Goal: Information Seeking & Learning: Learn about a topic

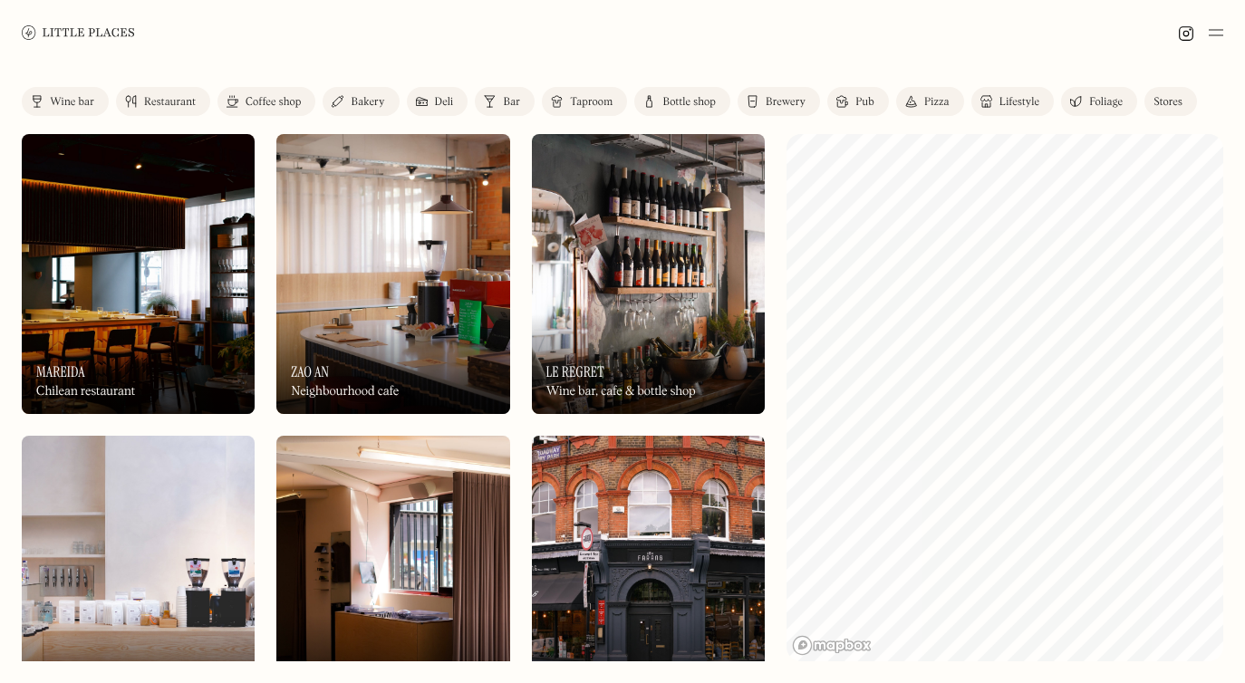
click at [118, 32] on img at bounding box center [78, 32] width 113 height 14
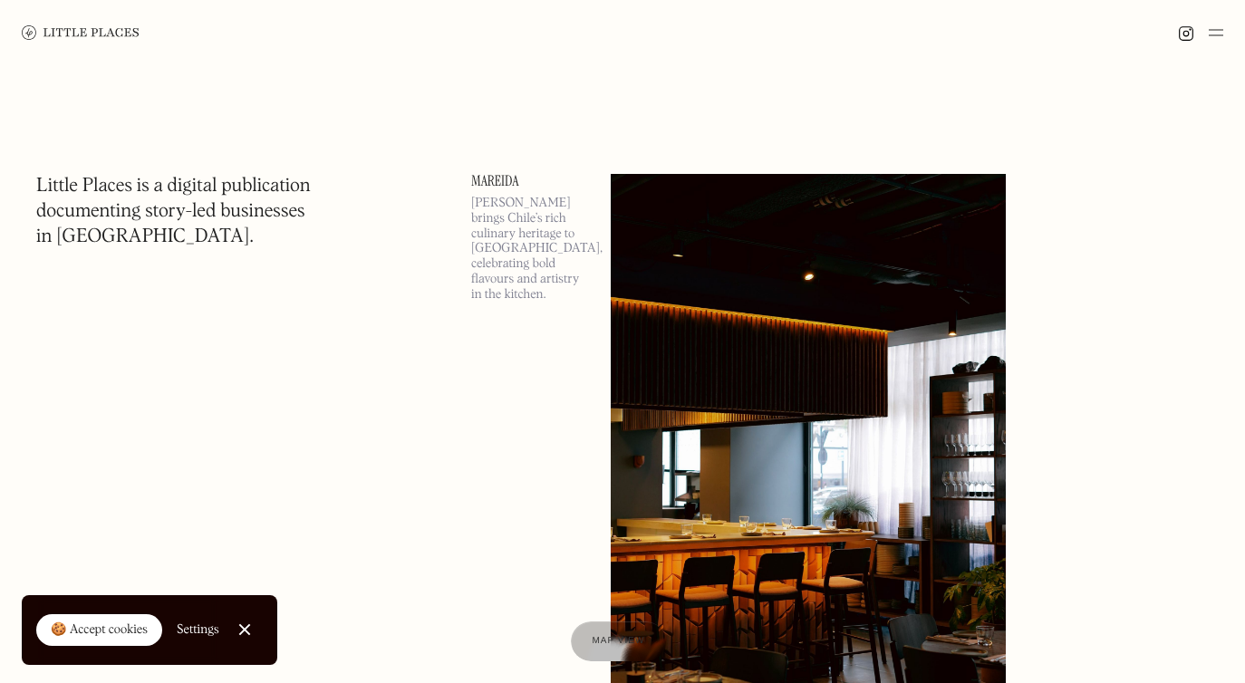
click at [119, 34] on img at bounding box center [81, 32] width 118 height 14
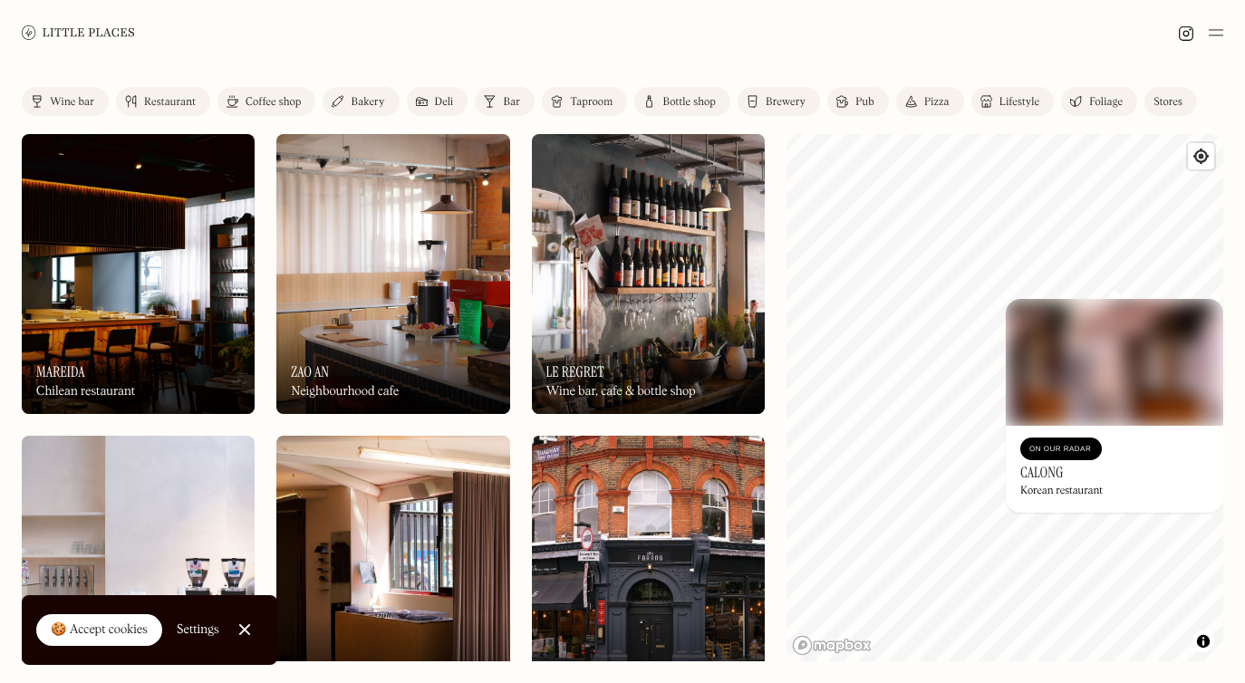
click at [1124, 495] on div "On Our Radar Calong Korean restaurant" at bounding box center [1114, 469] width 217 height 87
click at [1218, 49] on div at bounding box center [622, 32] width 1245 height 65
click at [1218, 35] on img at bounding box center [1216, 33] width 14 height 22
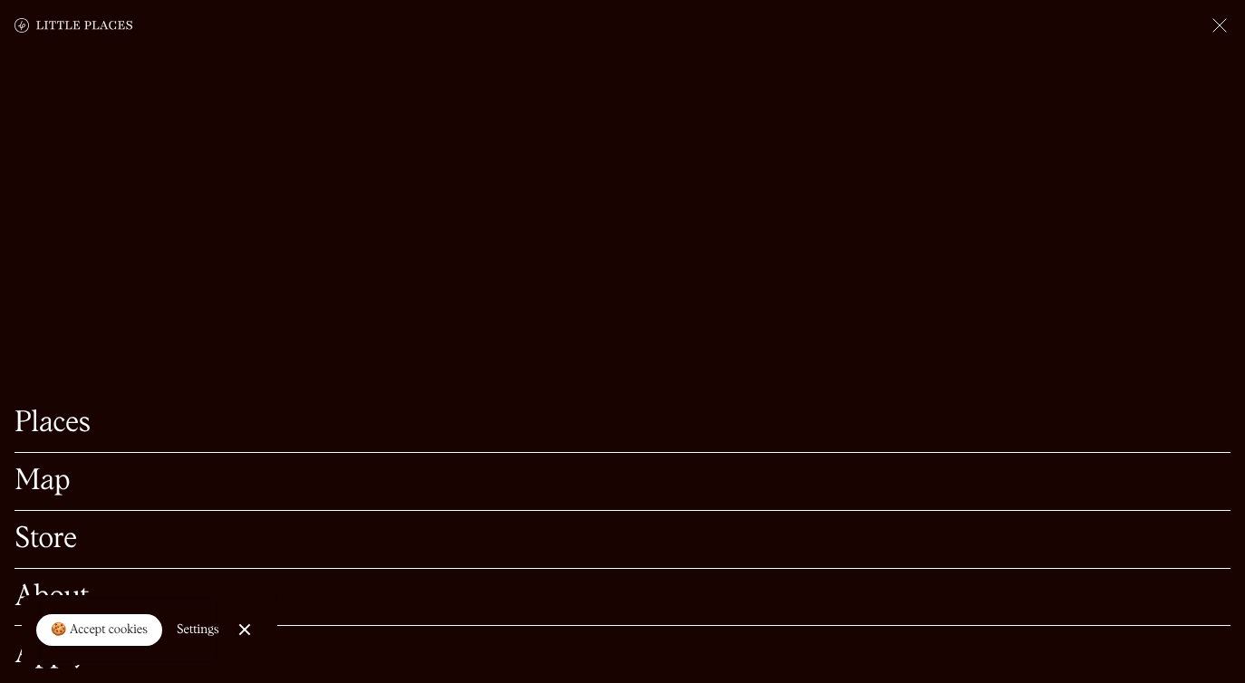
click at [72, 417] on link "Places" at bounding box center [622, 424] width 1216 height 28
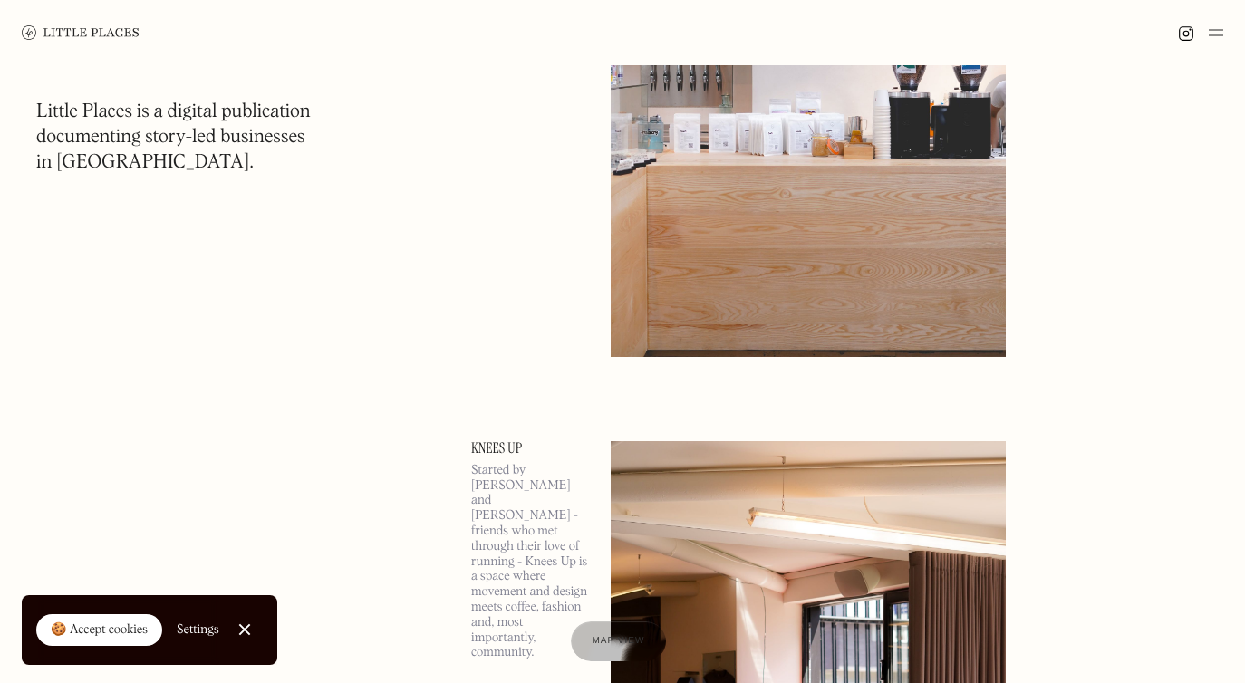
scroll to position [2684, 0]
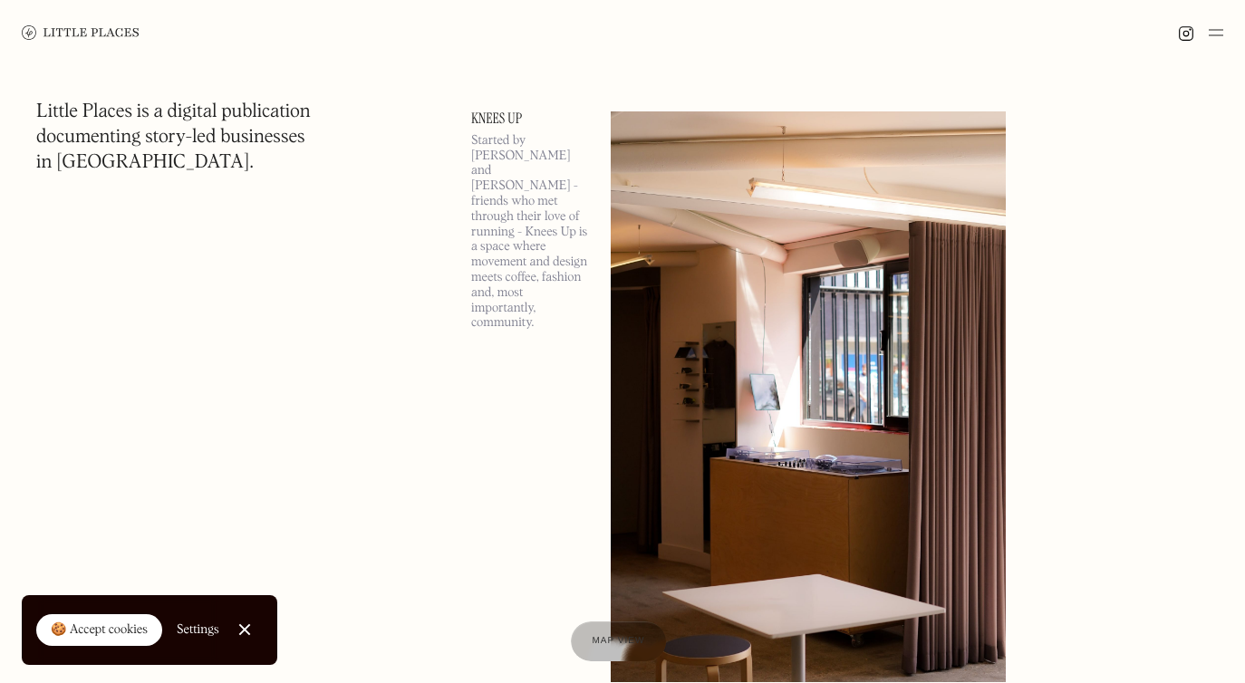
click at [1210, 25] on img at bounding box center [1216, 33] width 14 height 22
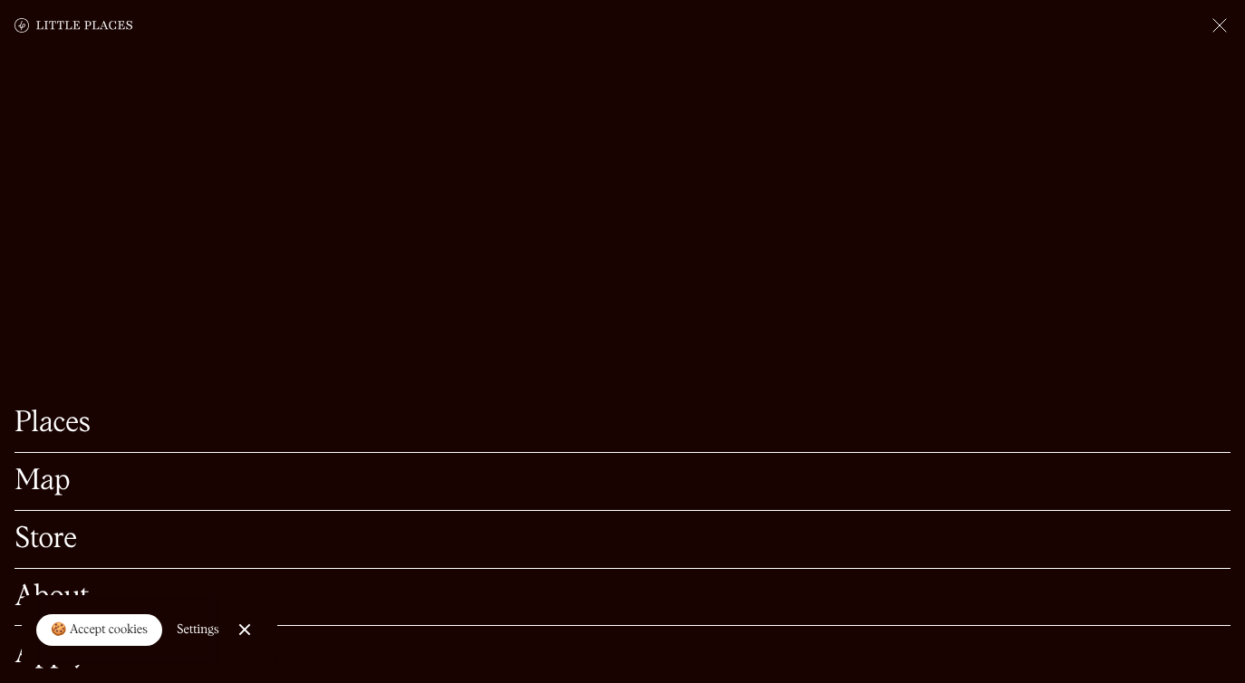
click at [47, 487] on link "Map" at bounding box center [622, 482] width 1216 height 28
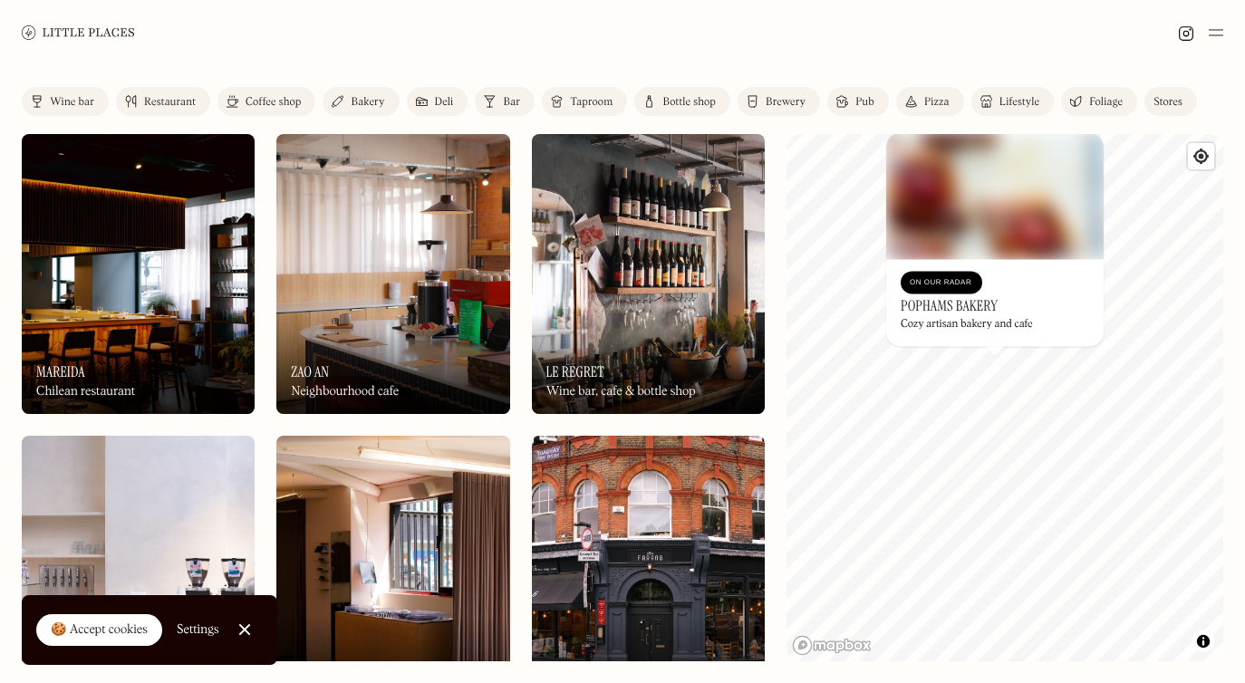
click at [1007, 385] on div "© Mapbox © OpenStreetMap Improve this map On Our Radar Pophams Bakery Cozy arti…" at bounding box center [1004, 397] width 437 height 527
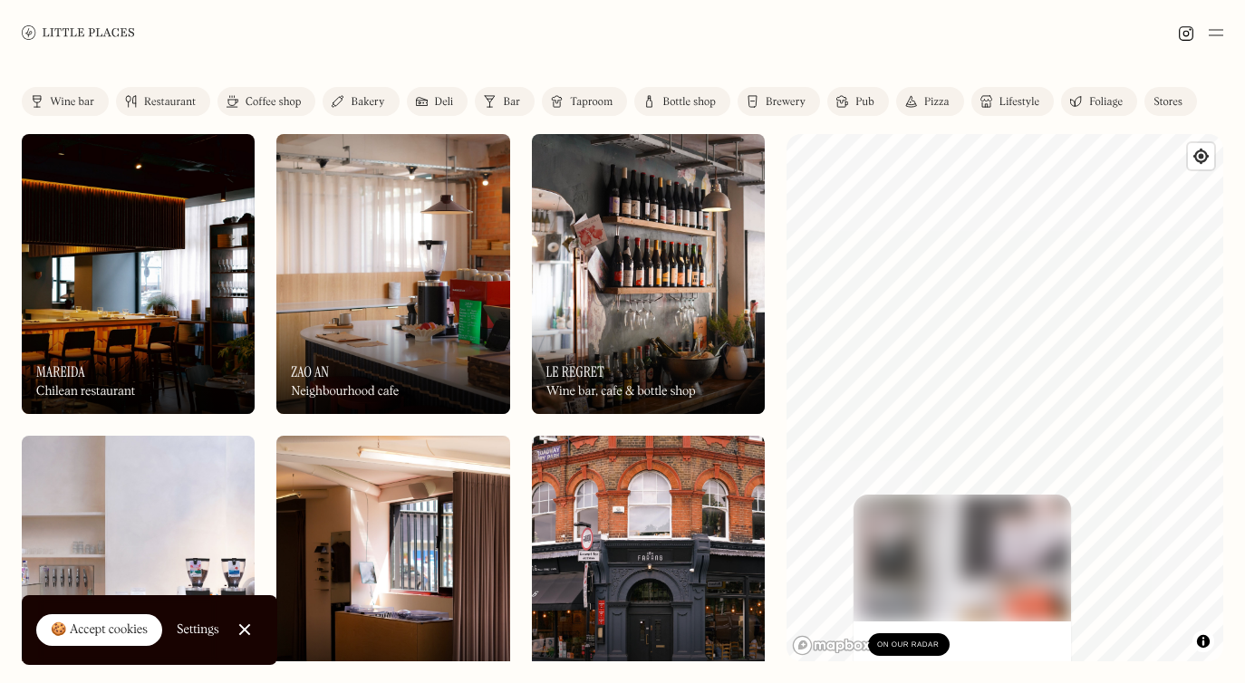
click at [828, 655] on div "© Mapbox © OpenStreetMap Improve this map On Our Radar Kindred Independent reco…" at bounding box center [1004, 397] width 437 height 527
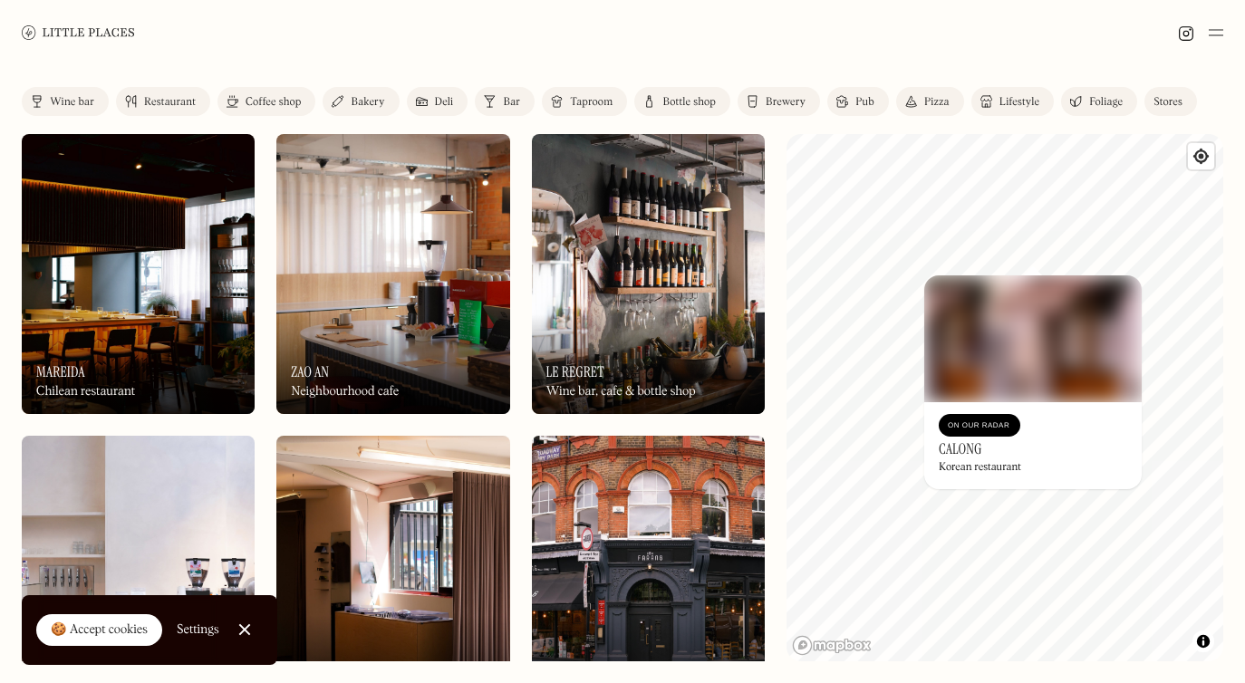
click at [169, 89] on link "Restaurant" at bounding box center [163, 101] width 94 height 29
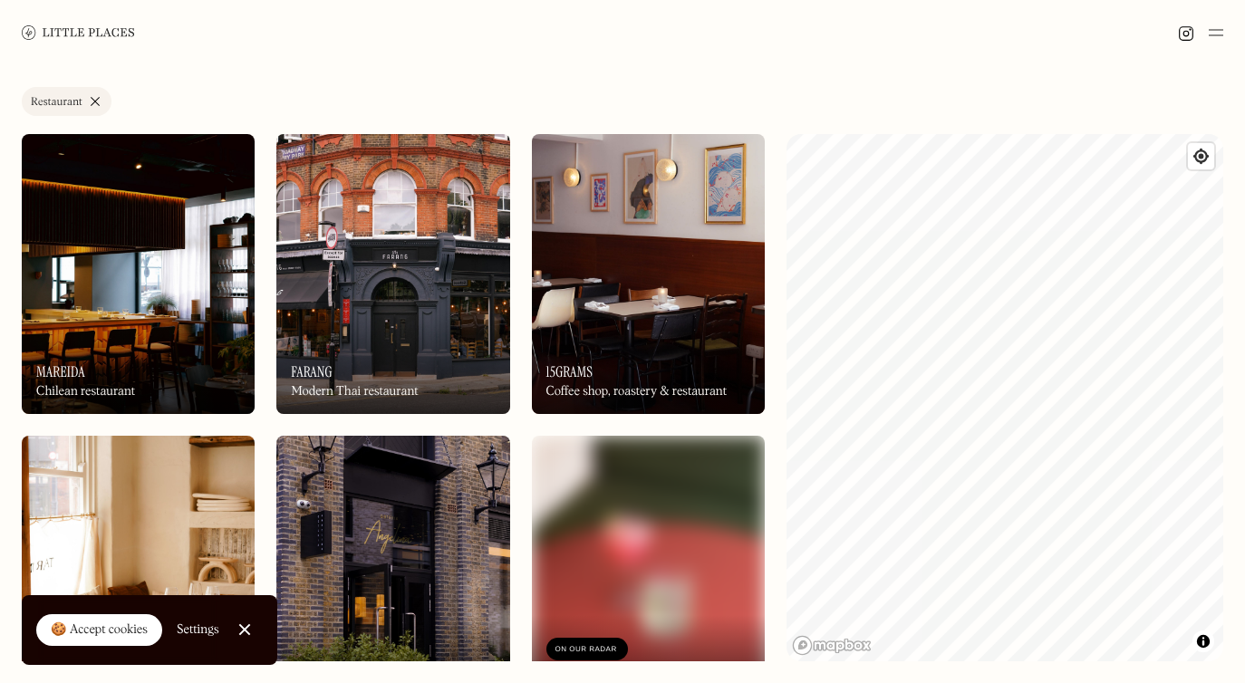
scroll to position [36, 0]
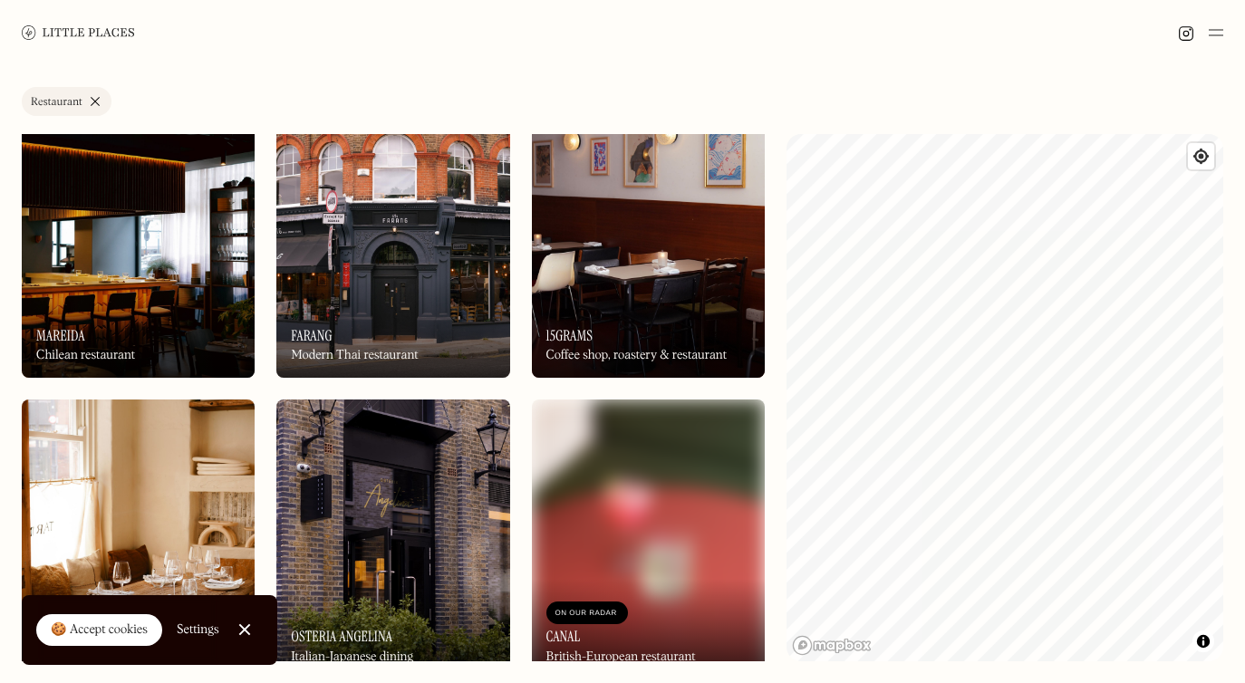
click at [150, 280] on div "On Our Radar Mareida Chilean restaurant" at bounding box center [138, 328] width 233 height 100
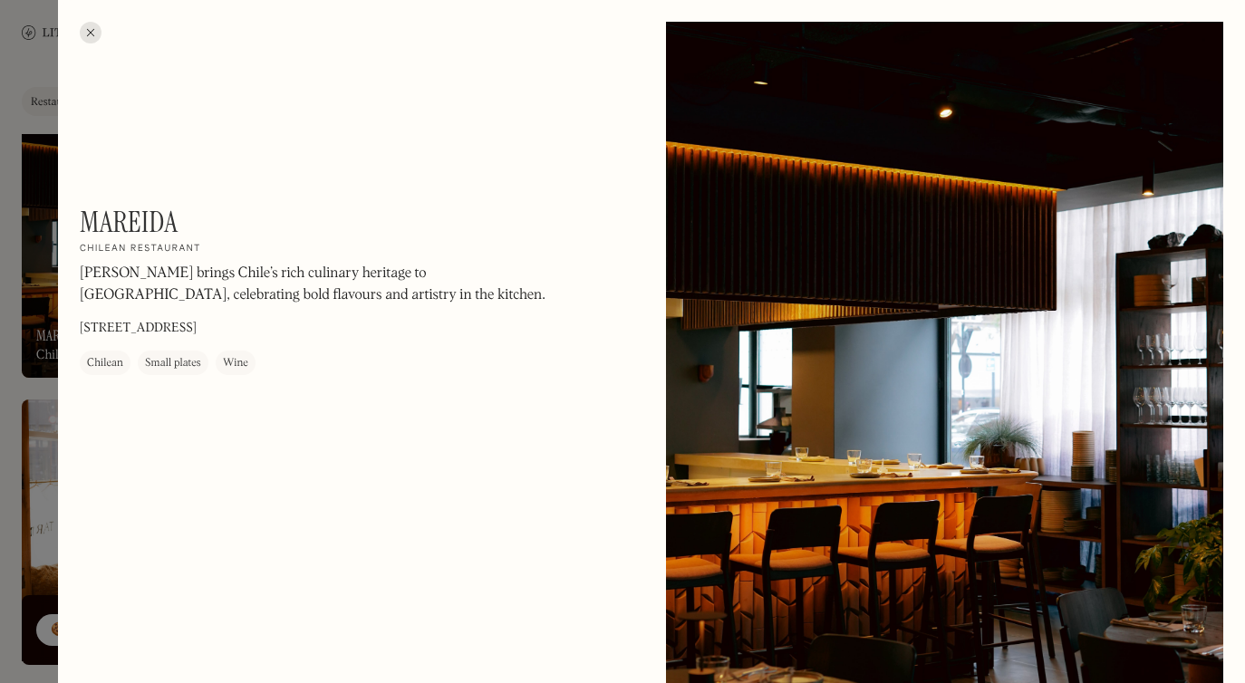
click at [84, 33] on div at bounding box center [91, 33] width 22 height 22
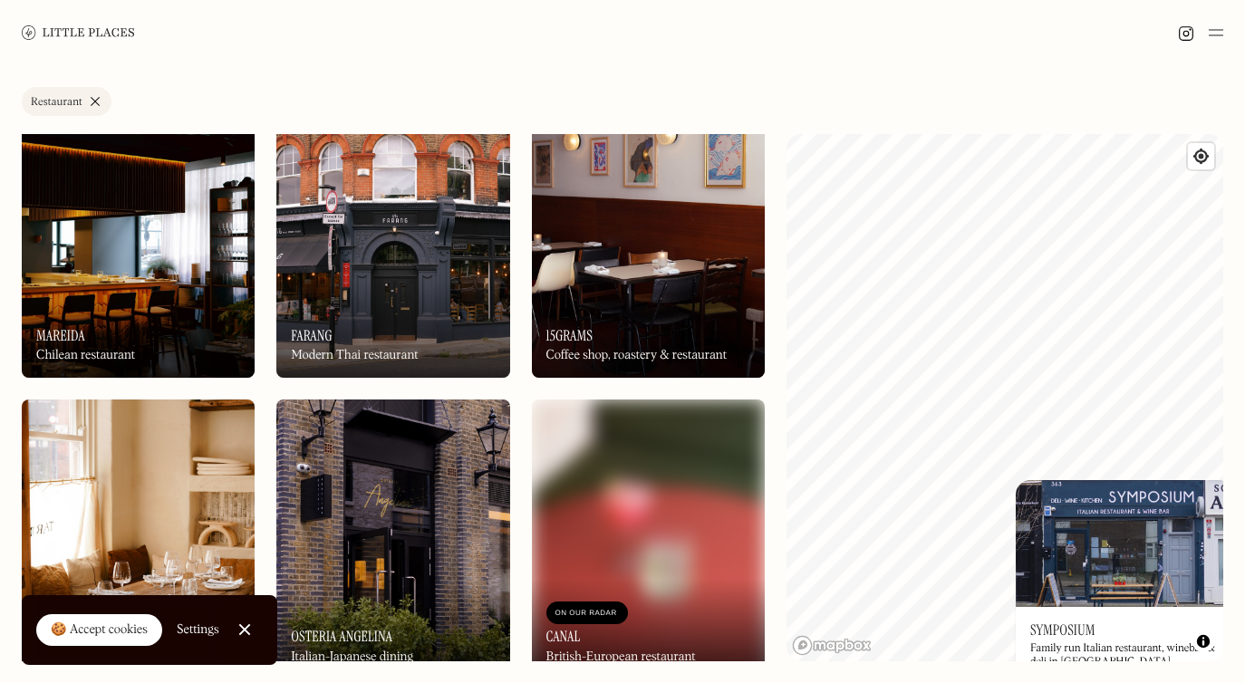
drag, startPoint x: 841, startPoint y: 538, endPoint x: 1044, endPoint y: 485, distance: 209.9
click at [1044, 485] on div "© Mapbox © OpenStreetMap Improve this map On Our Radar Symposium Family run Ita…" at bounding box center [1004, 397] width 437 height 527
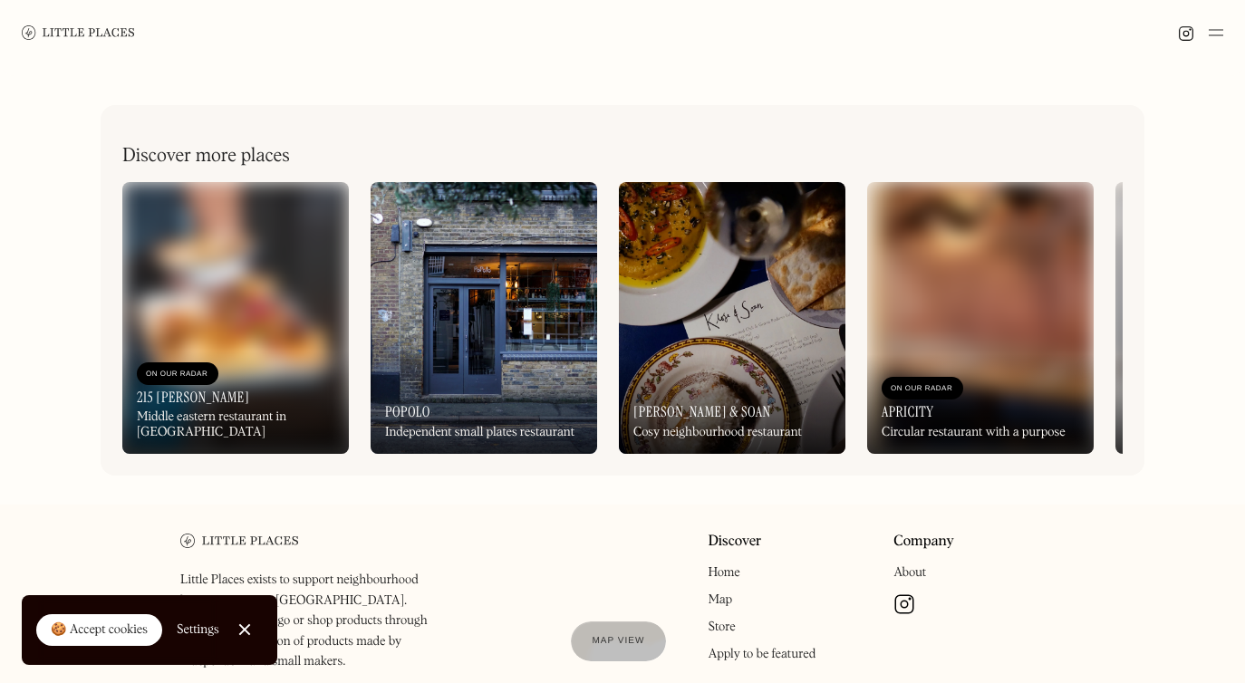
scroll to position [823, 0]
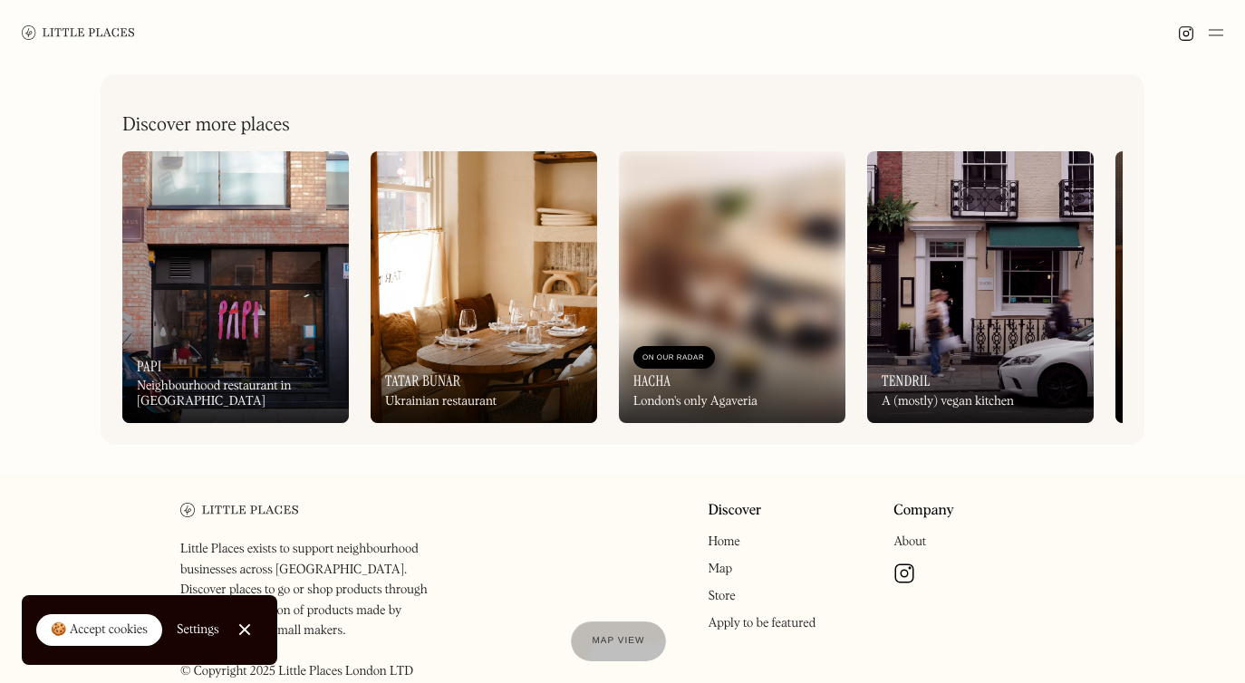
scroll to position [823, 0]
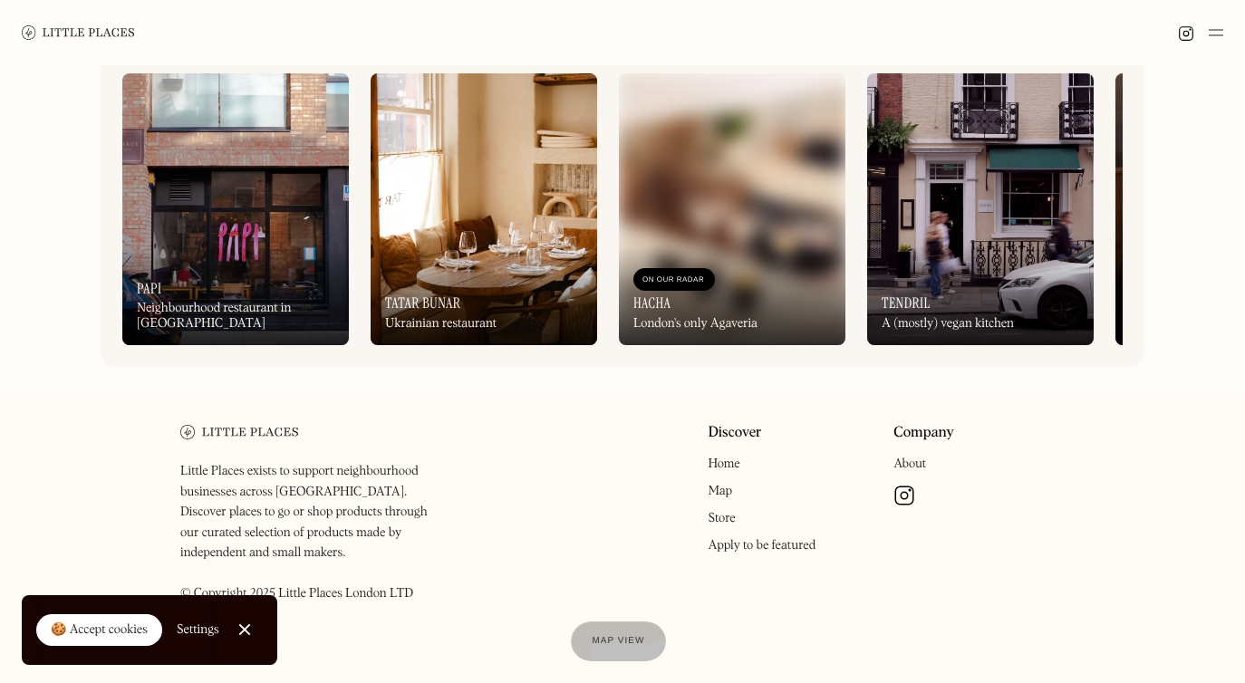
click at [202, 299] on div "On Our Radar Papi Neighbourhood restaurant in London Fields" at bounding box center [235, 296] width 227 height 100
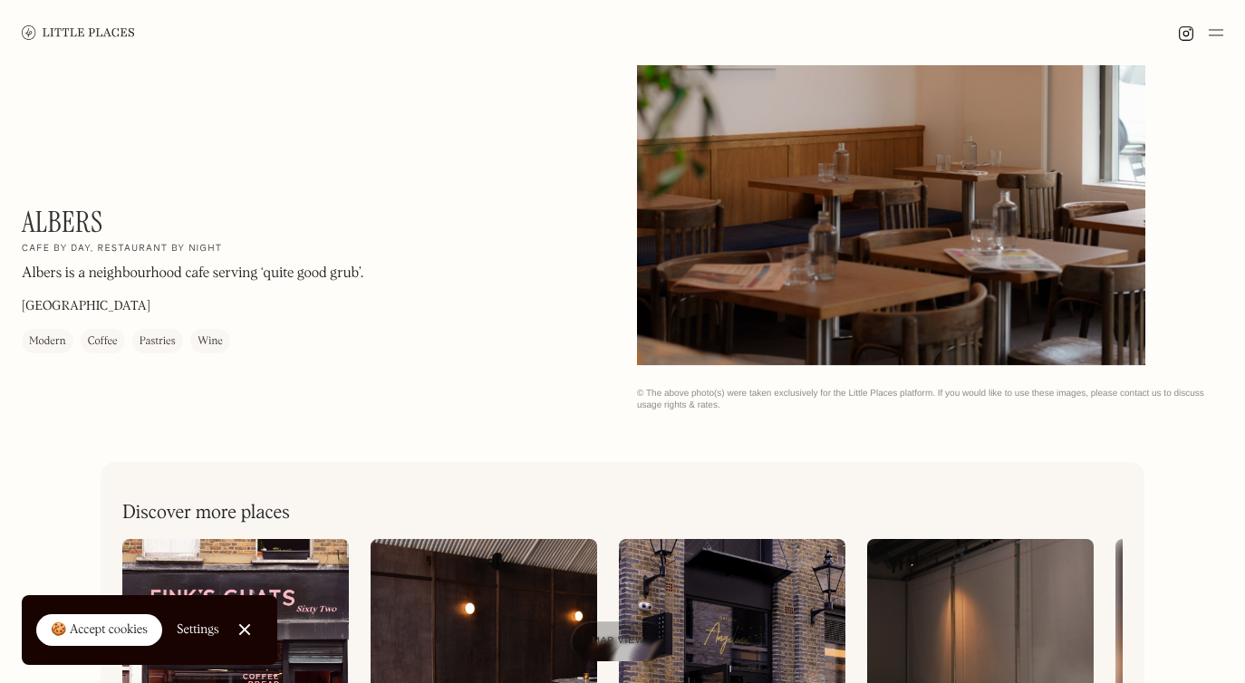
scroll to position [350, 0]
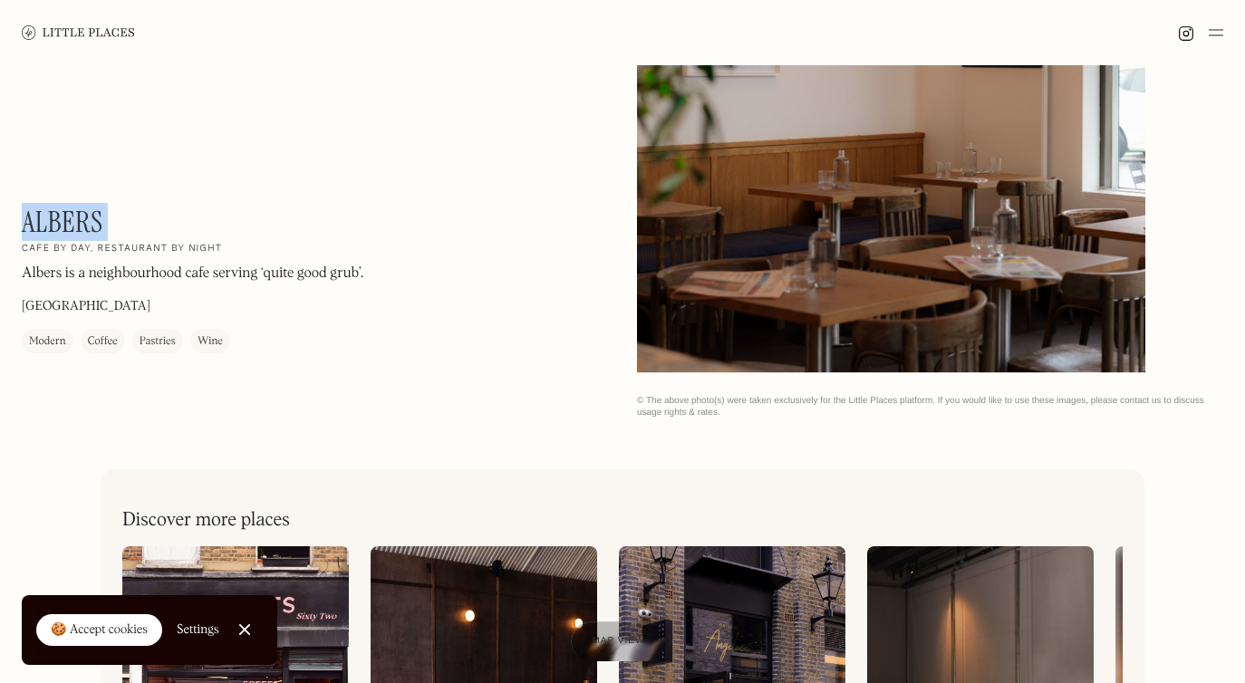
drag, startPoint x: 129, startPoint y: 226, endPoint x: 23, endPoint y: 221, distance: 106.1
click at [24, 221] on div "Albers On Our Radar Cafe by day, restaurant by night Albers is a neighbourhood …" at bounding box center [266, 279] width 489 height 149
copy div "Albers On Our Radar"
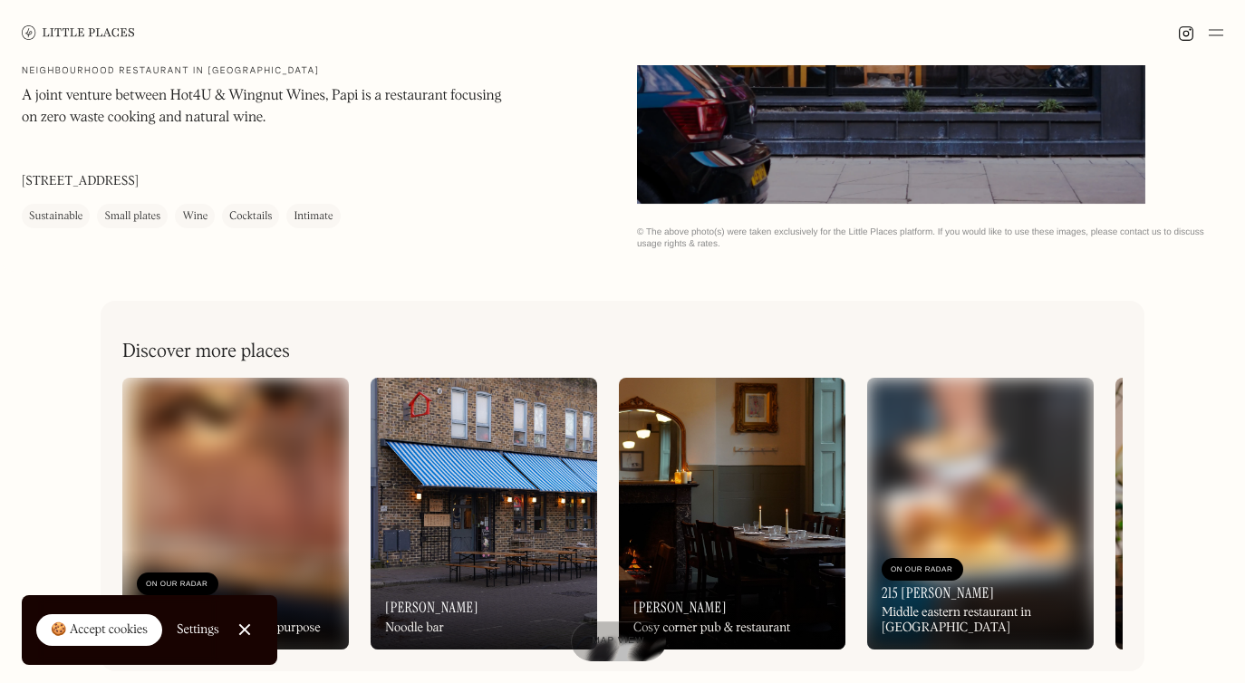
scroll to position [359, 0]
